Goal: Task Accomplishment & Management: Complete application form

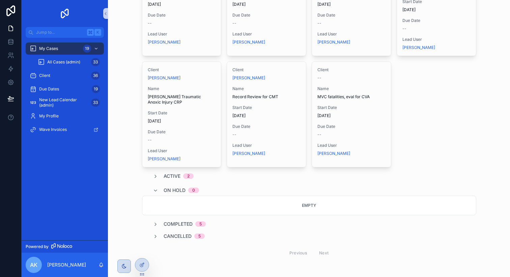
scroll to position [110, 0]
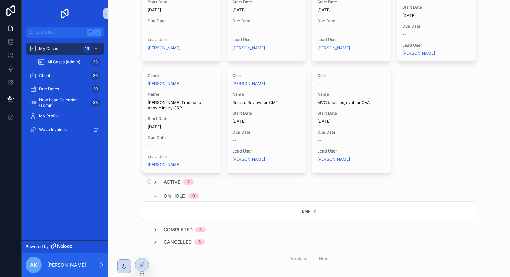
click at [154, 180] on icon "scrollable content" at bounding box center [155, 182] width 5 height 5
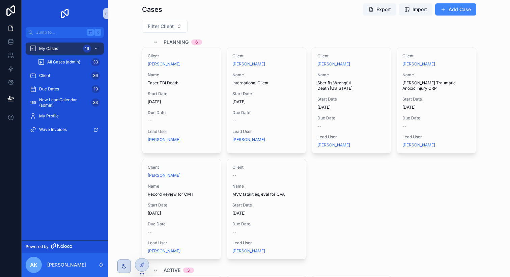
scroll to position [7, 0]
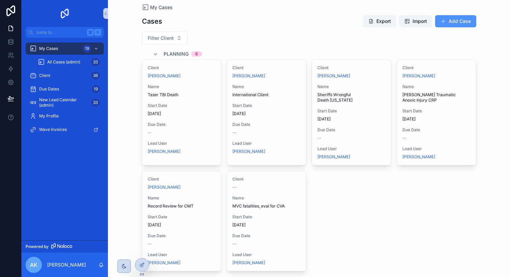
click at [448, 24] on button "Add Case" at bounding box center [455, 21] width 41 height 12
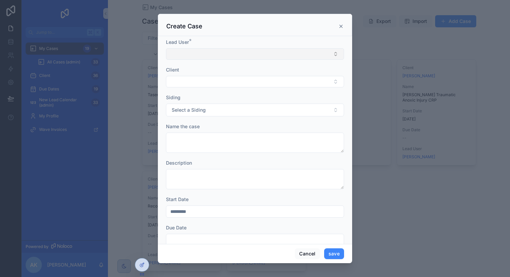
click at [242, 54] on button "Select Button" at bounding box center [255, 53] width 178 height 11
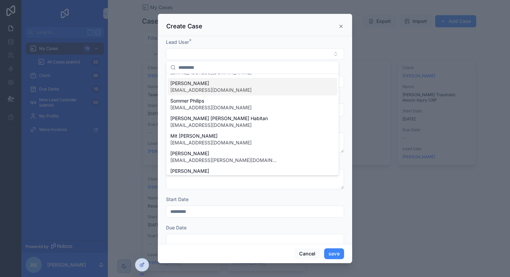
scroll to position [18, 0]
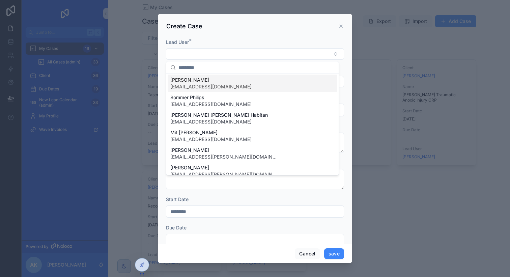
click at [343, 25] on icon "scrollable content" at bounding box center [340, 26] width 5 height 5
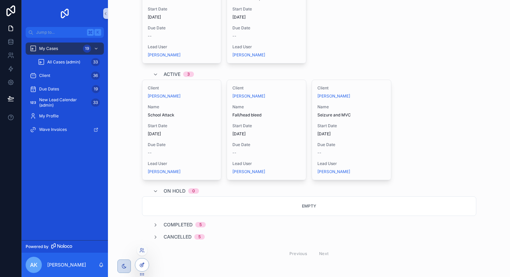
scroll to position [221, 0]
